Goal: Transaction & Acquisition: Download file/media

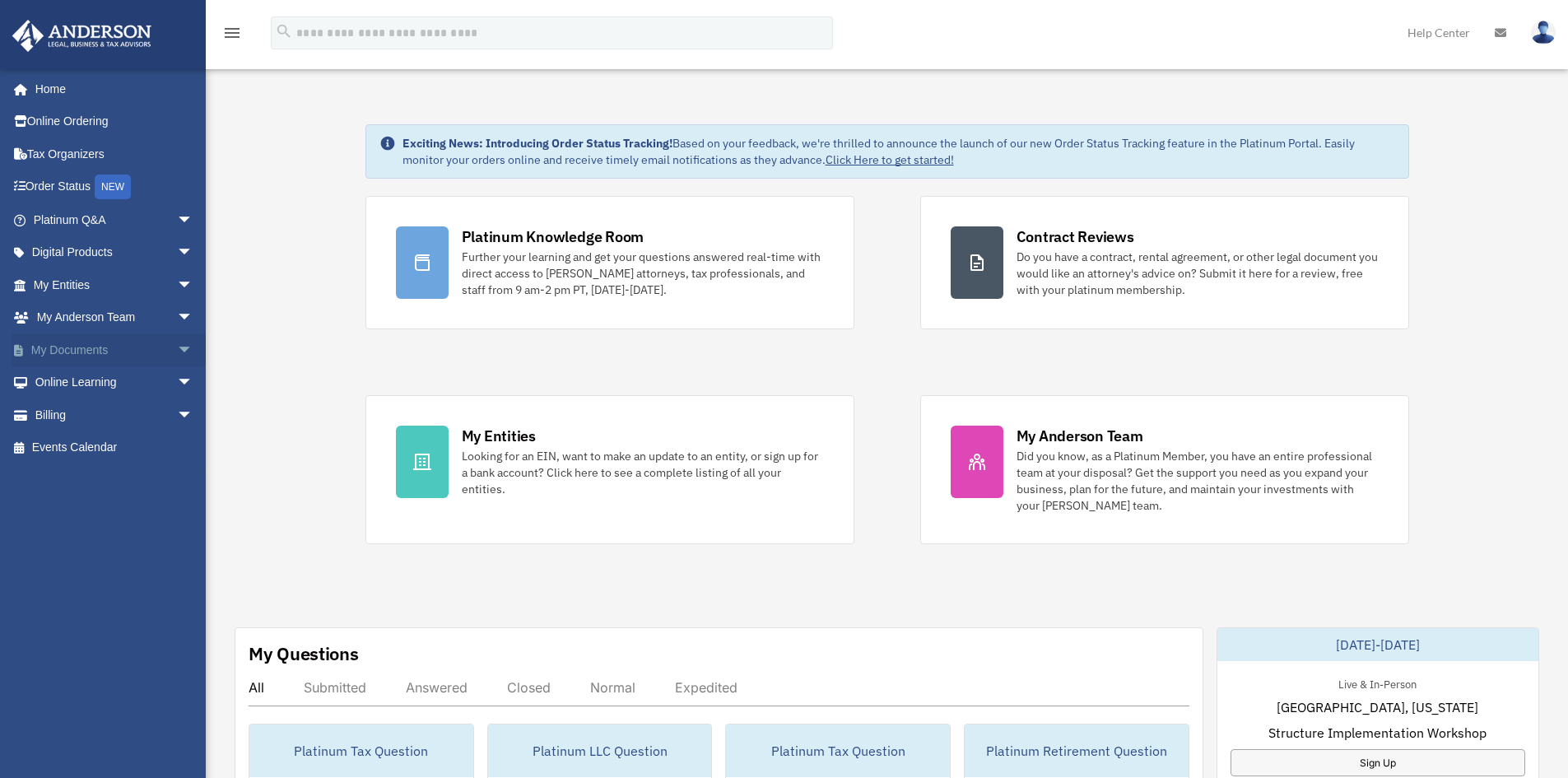
click at [63, 349] on link "My Documents arrow_drop_down" at bounding box center [114, 350] width 206 height 33
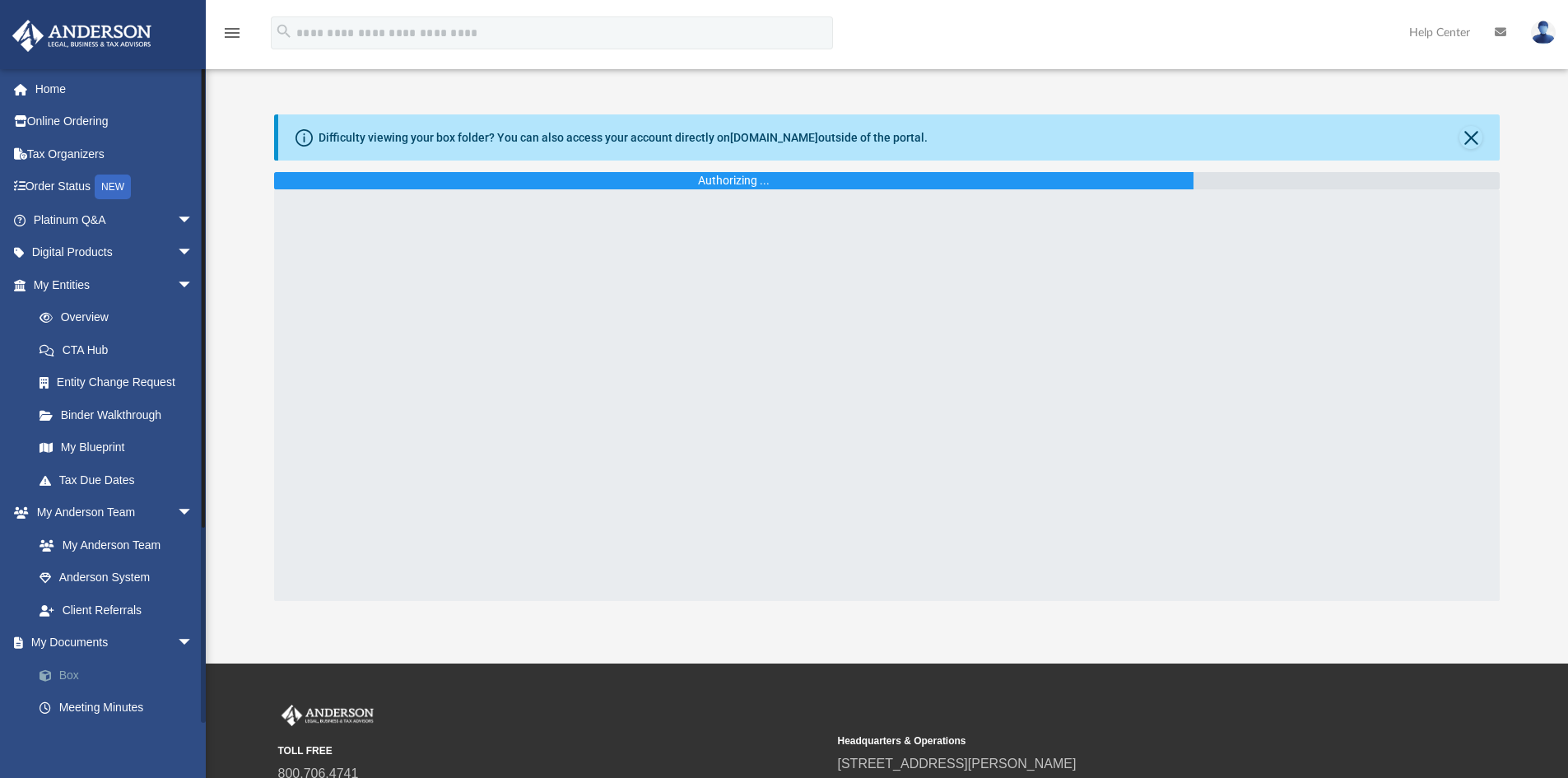
click at [70, 672] on link "Box" at bounding box center [121, 675] width 196 height 33
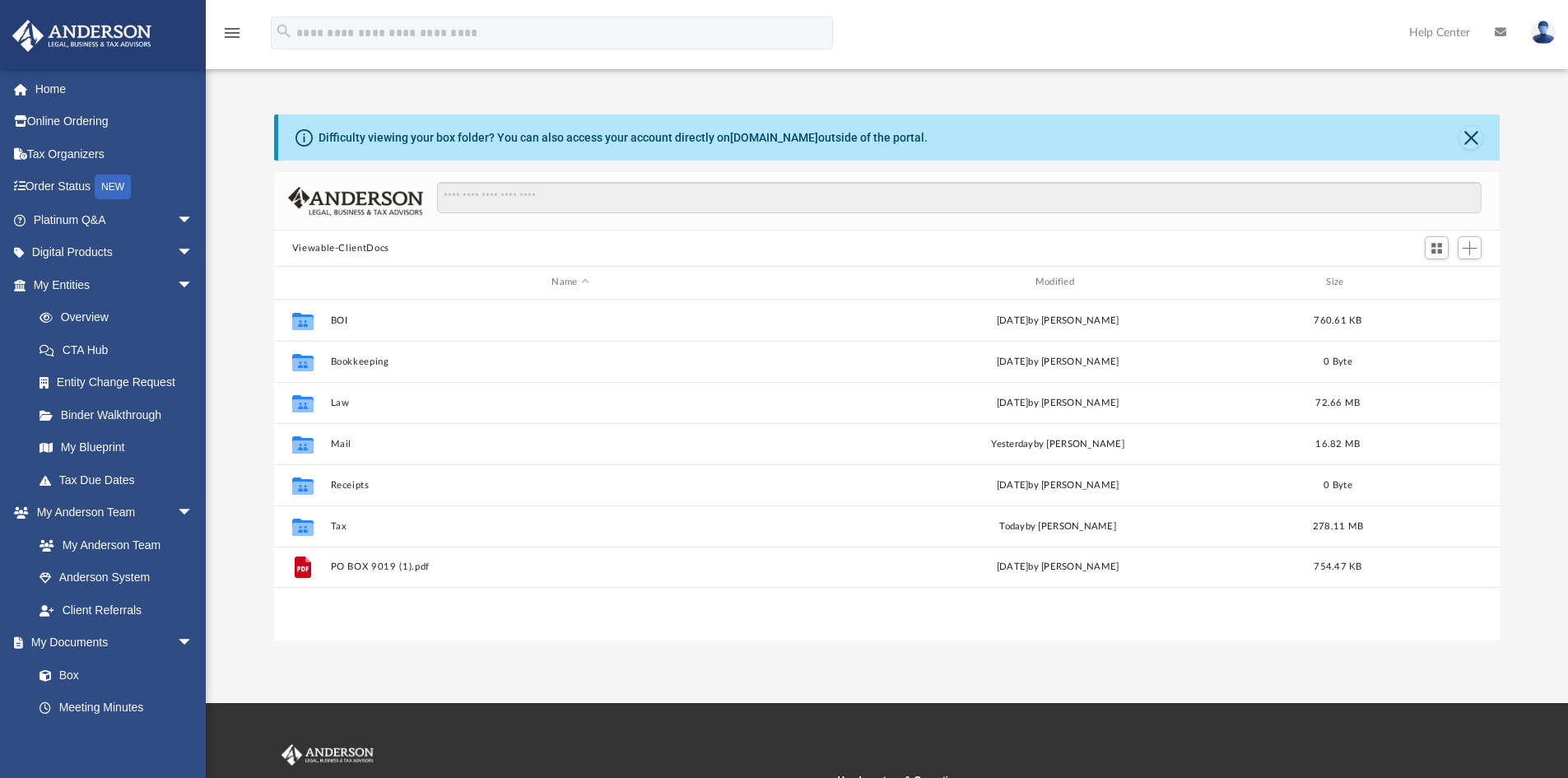
scroll to position [363, 1213]
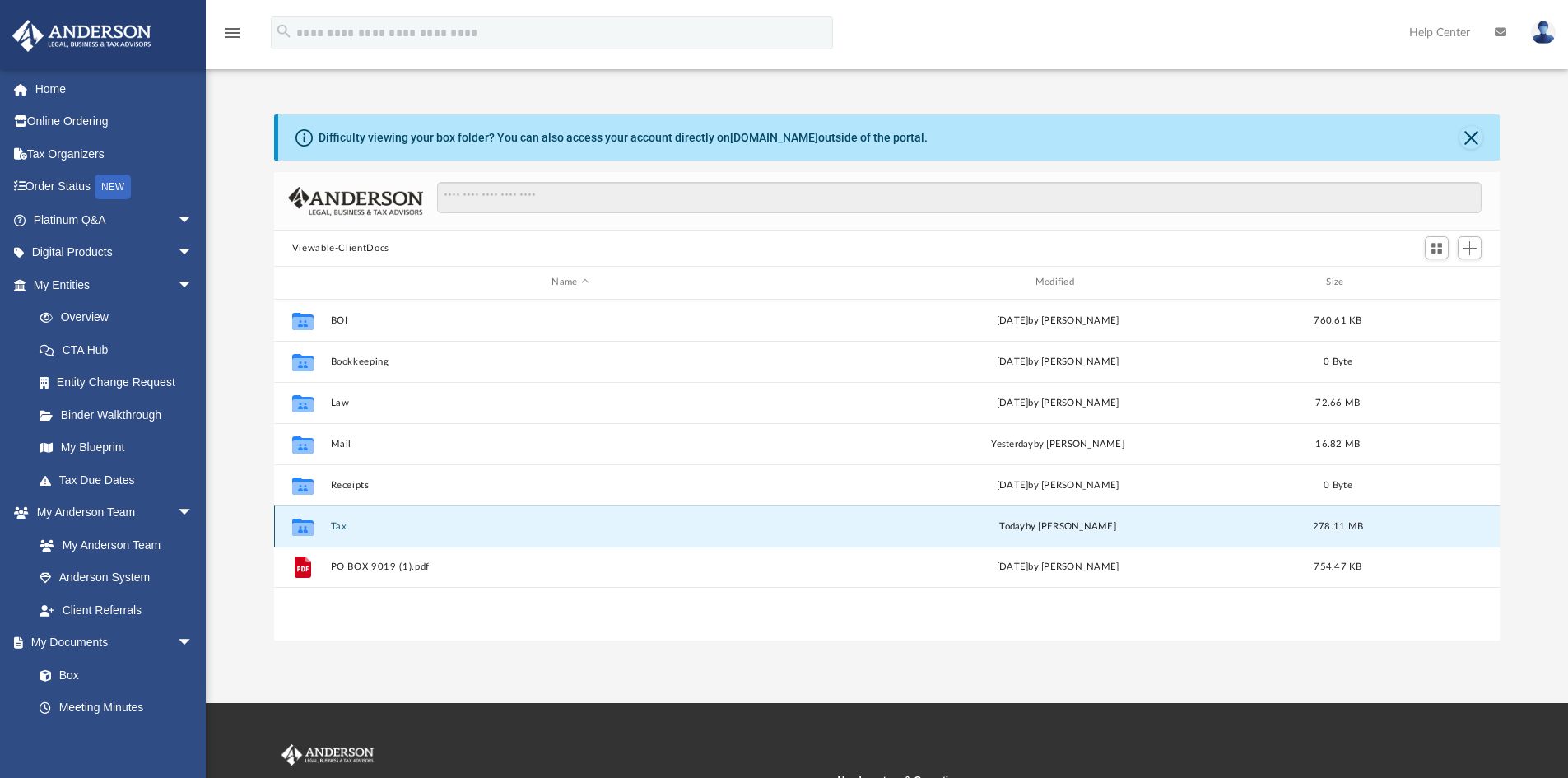
click at [334, 526] on button "Tax" at bounding box center [570, 526] width 480 height 11
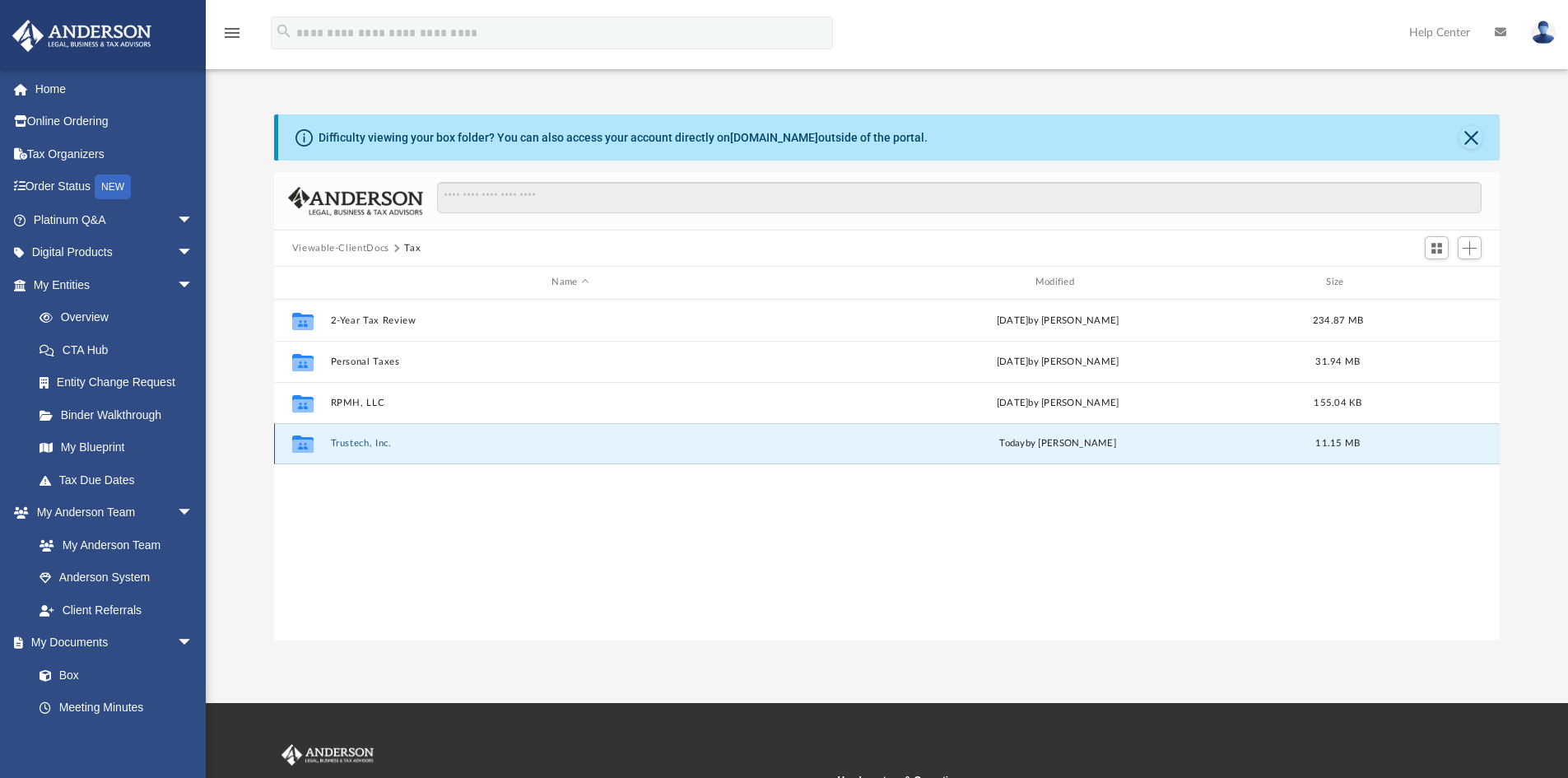
click at [365, 440] on button "Trustech, Inc." at bounding box center [570, 443] width 480 height 11
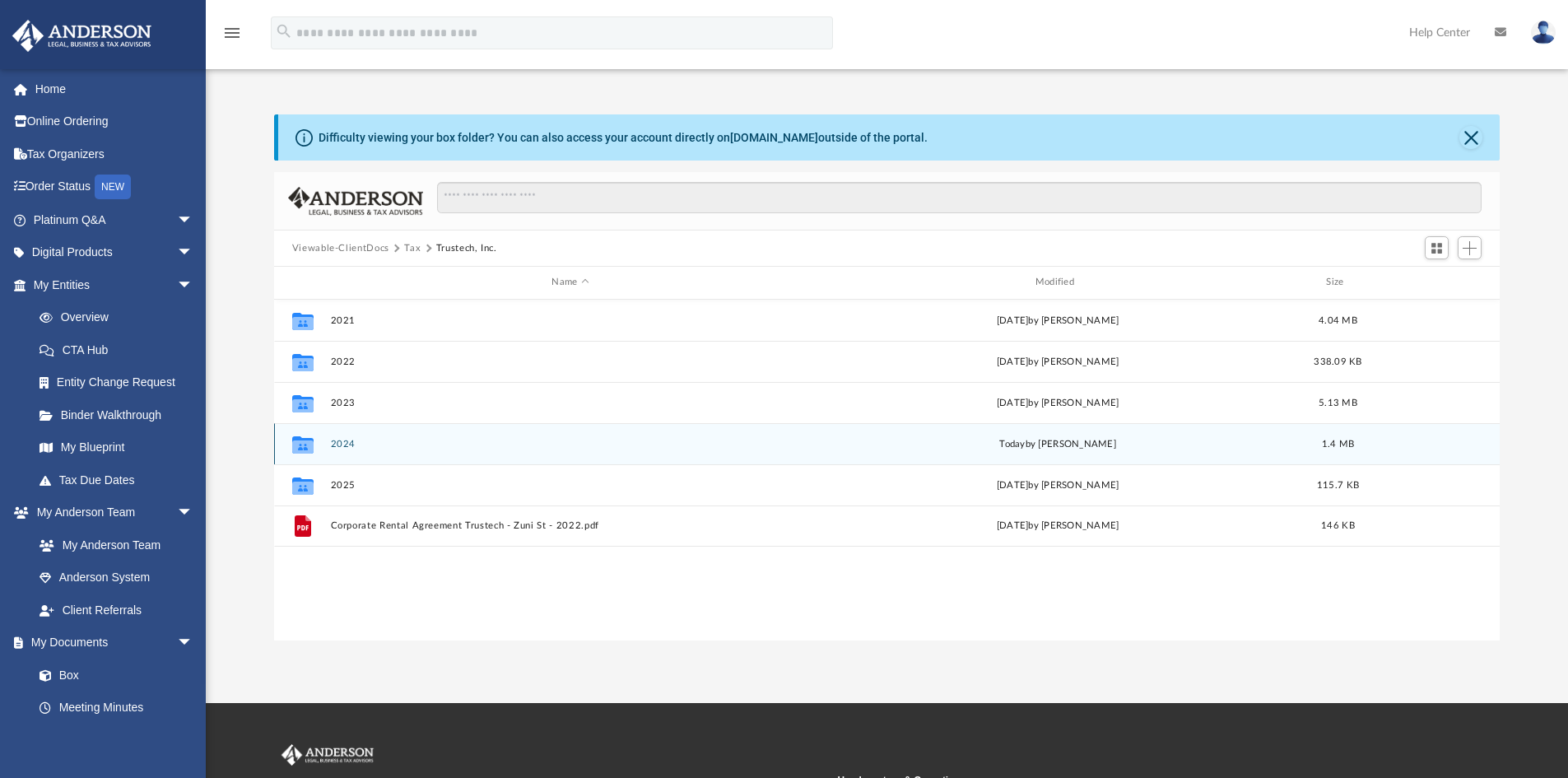
click at [351, 440] on button "2024" at bounding box center [570, 444] width 480 height 11
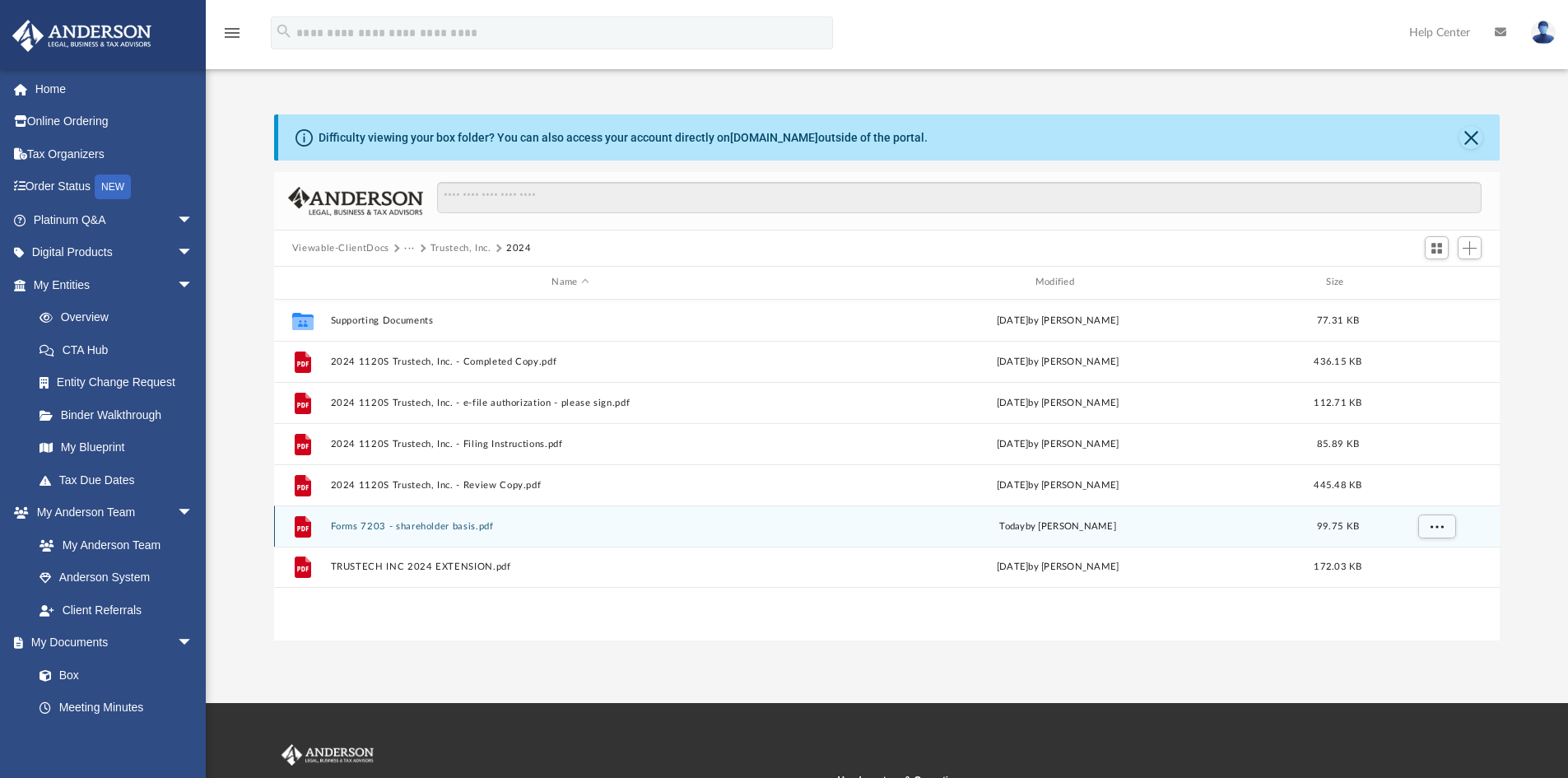
click at [415, 526] on button "Forms 7203 - shareholder basis.pdf" at bounding box center [570, 526] width 480 height 11
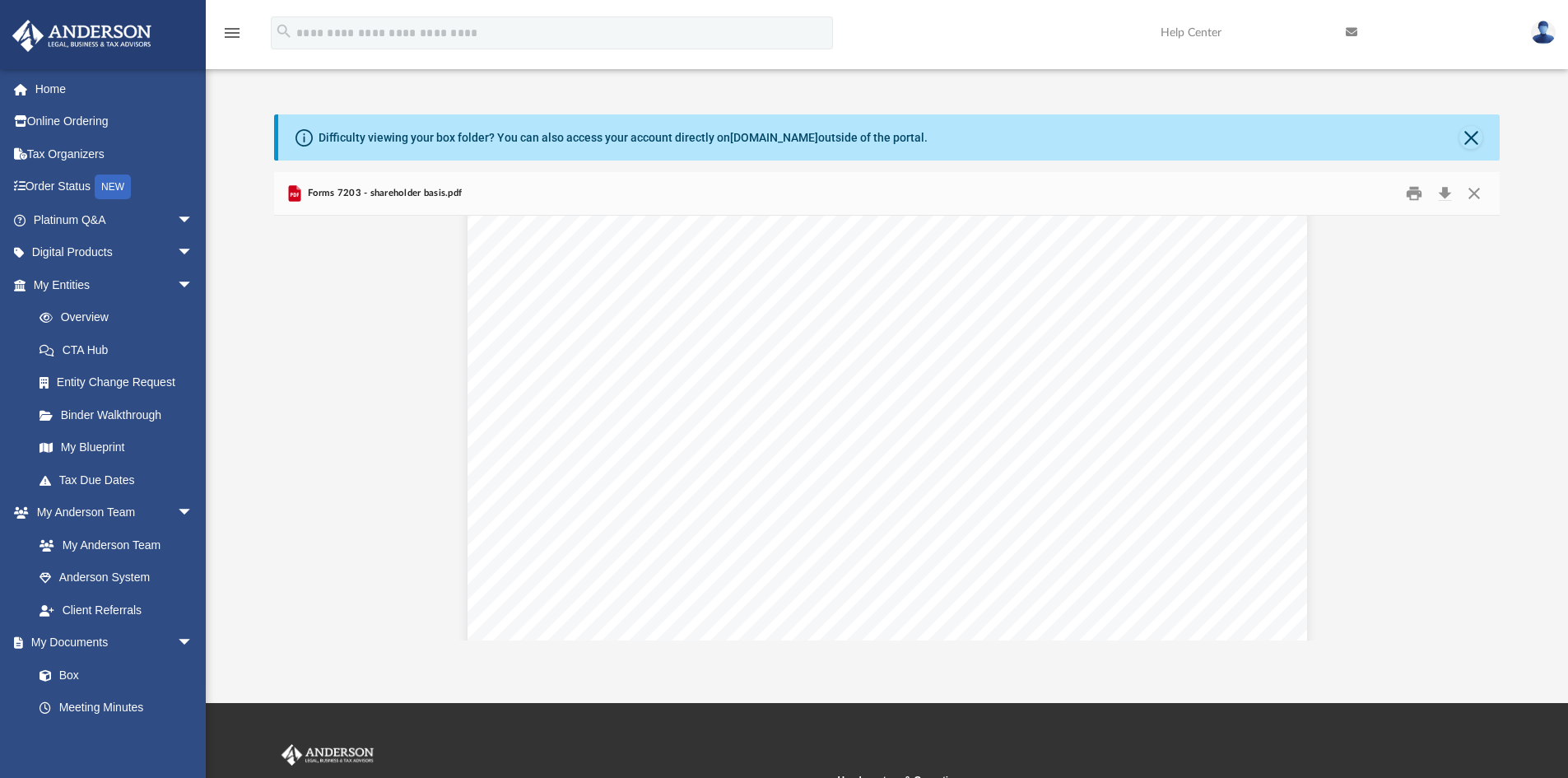
scroll to position [164, 0]
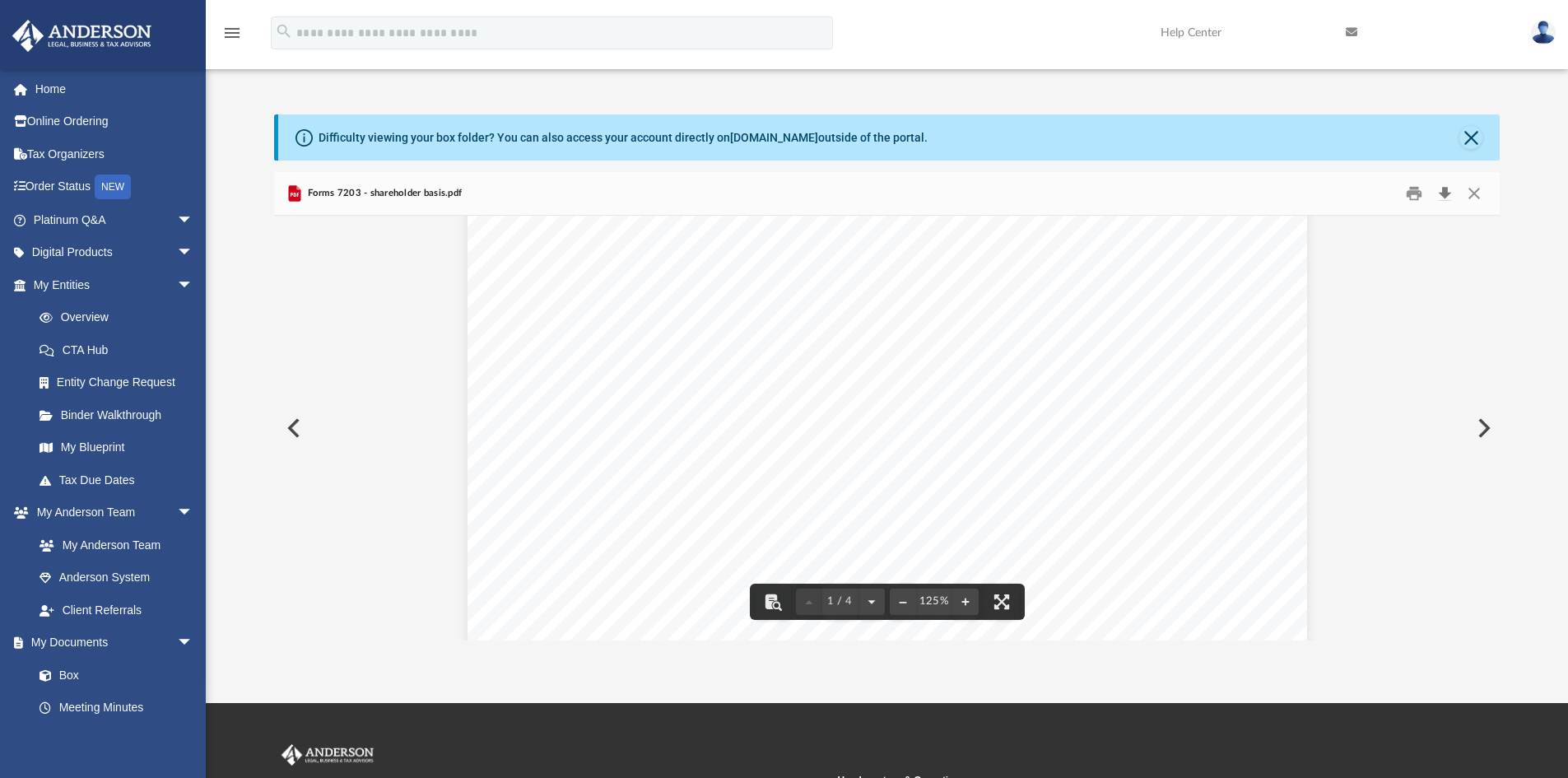
click at [1446, 186] on button "Download" at bounding box center [1445, 194] width 29 height 25
